Goal: Information Seeking & Learning: Find specific fact

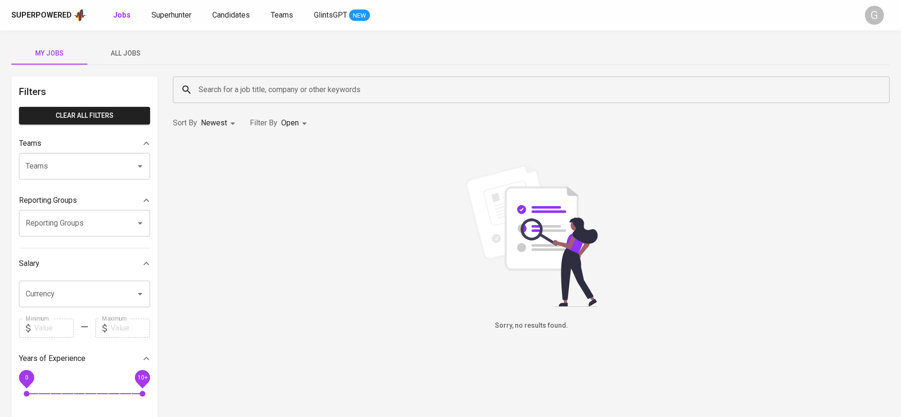
click at [166, 23] on div "Superpowered Jobs Superhunter Candidates Teams GlintsGPT NEW G" at bounding box center [450, 15] width 901 height 30
click at [175, 11] on span "Superhunter" at bounding box center [172, 14] width 40 height 9
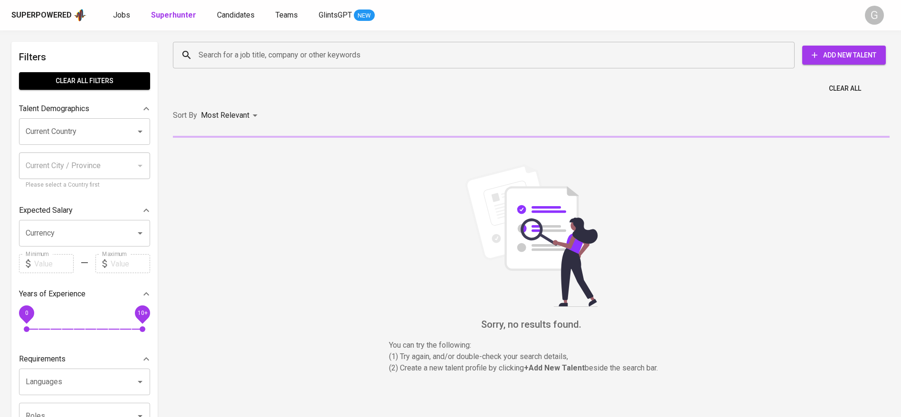
click at [206, 48] on input "Search for a job title, company or other keywords" at bounding box center [486, 55] width 580 height 18
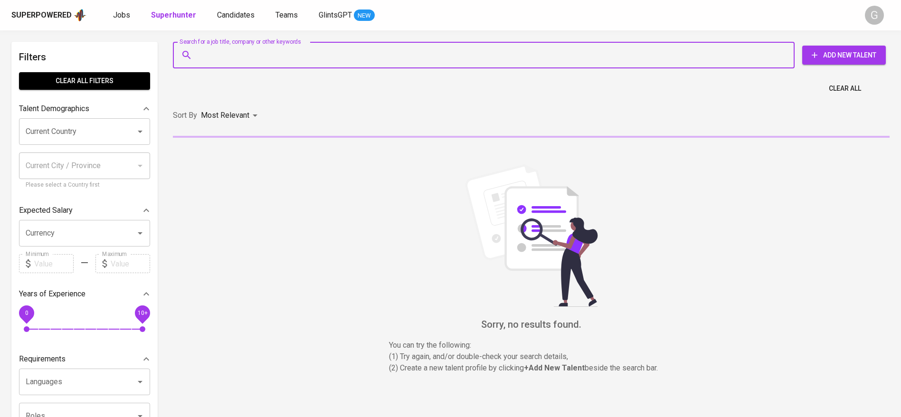
paste input "[EMAIL_ADDRESS][DOMAIN_NAME]"
type input "[EMAIL_ADDRESS][DOMAIN_NAME]"
